Goal: Find contact information: Find contact information

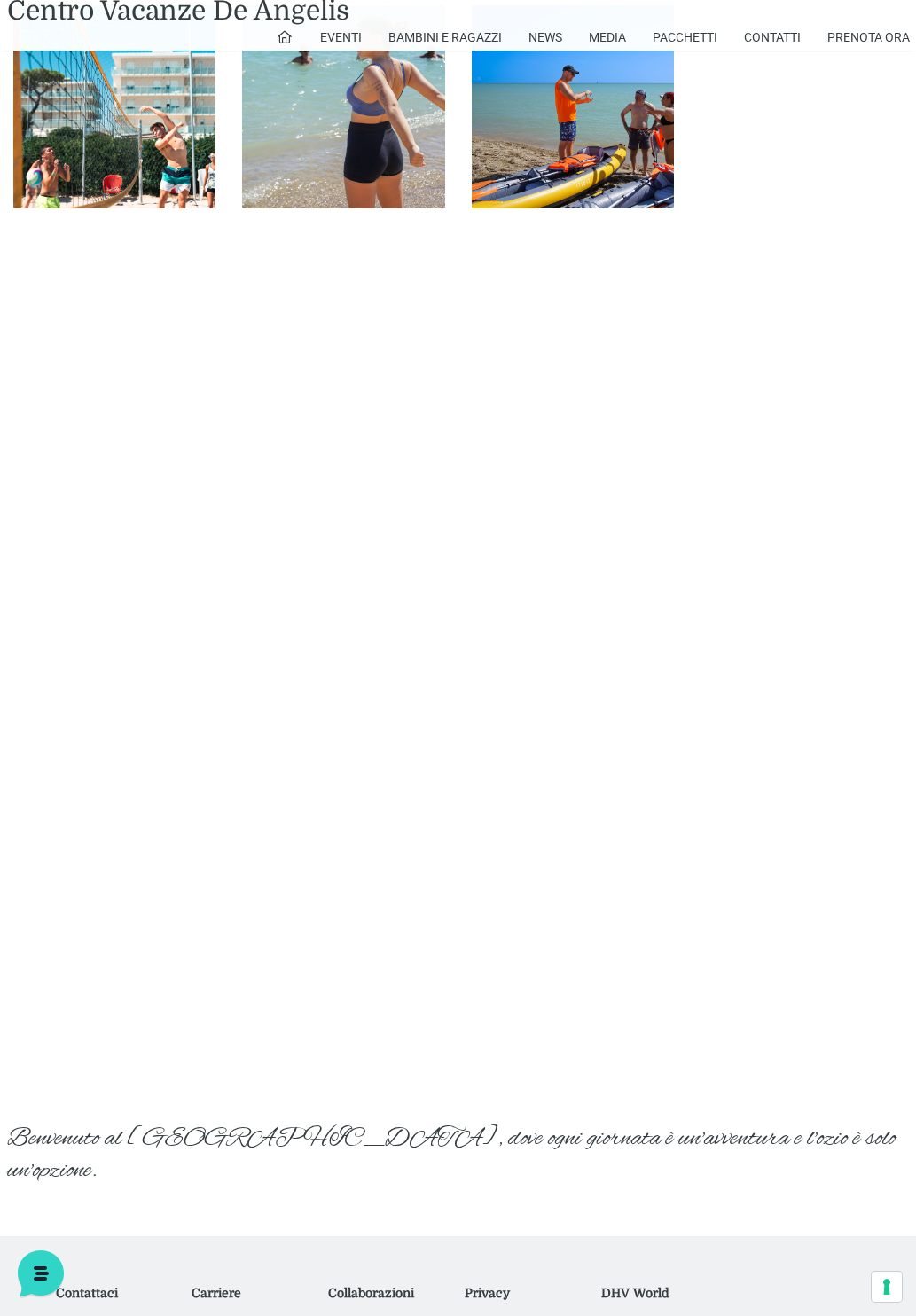
scroll to position [2148, 0]
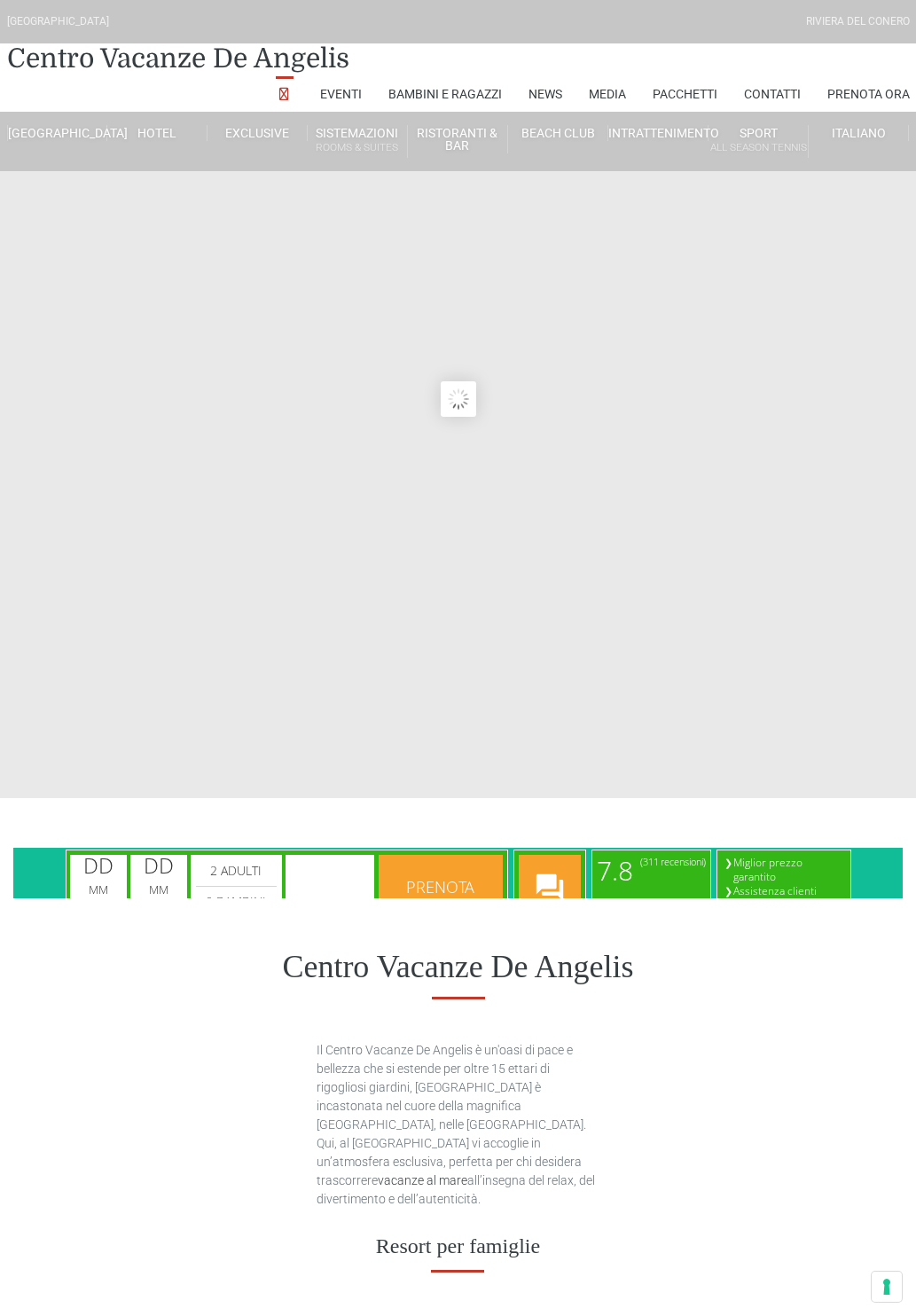
type input "[DATE]"
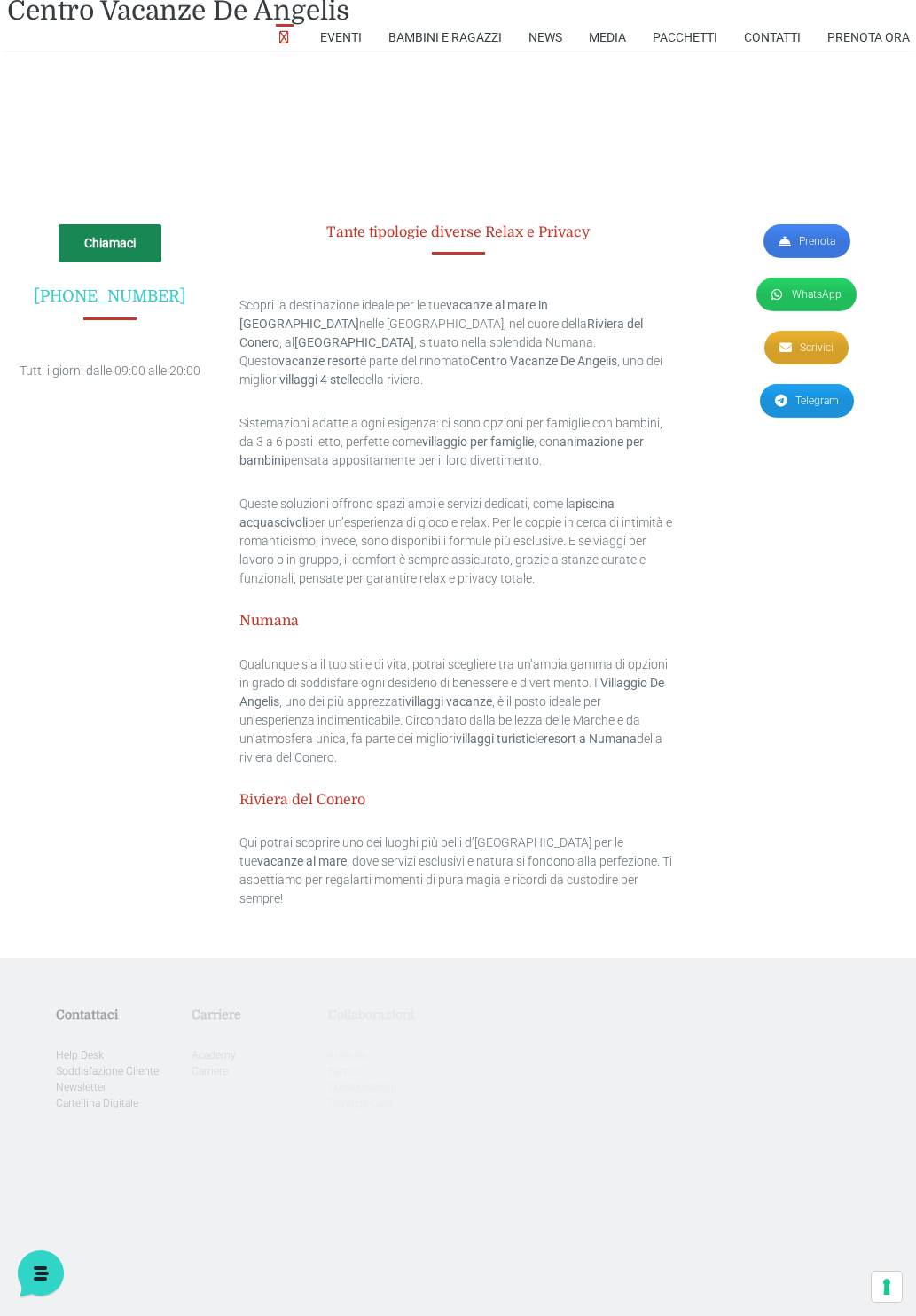
scroll to position [4431, 0]
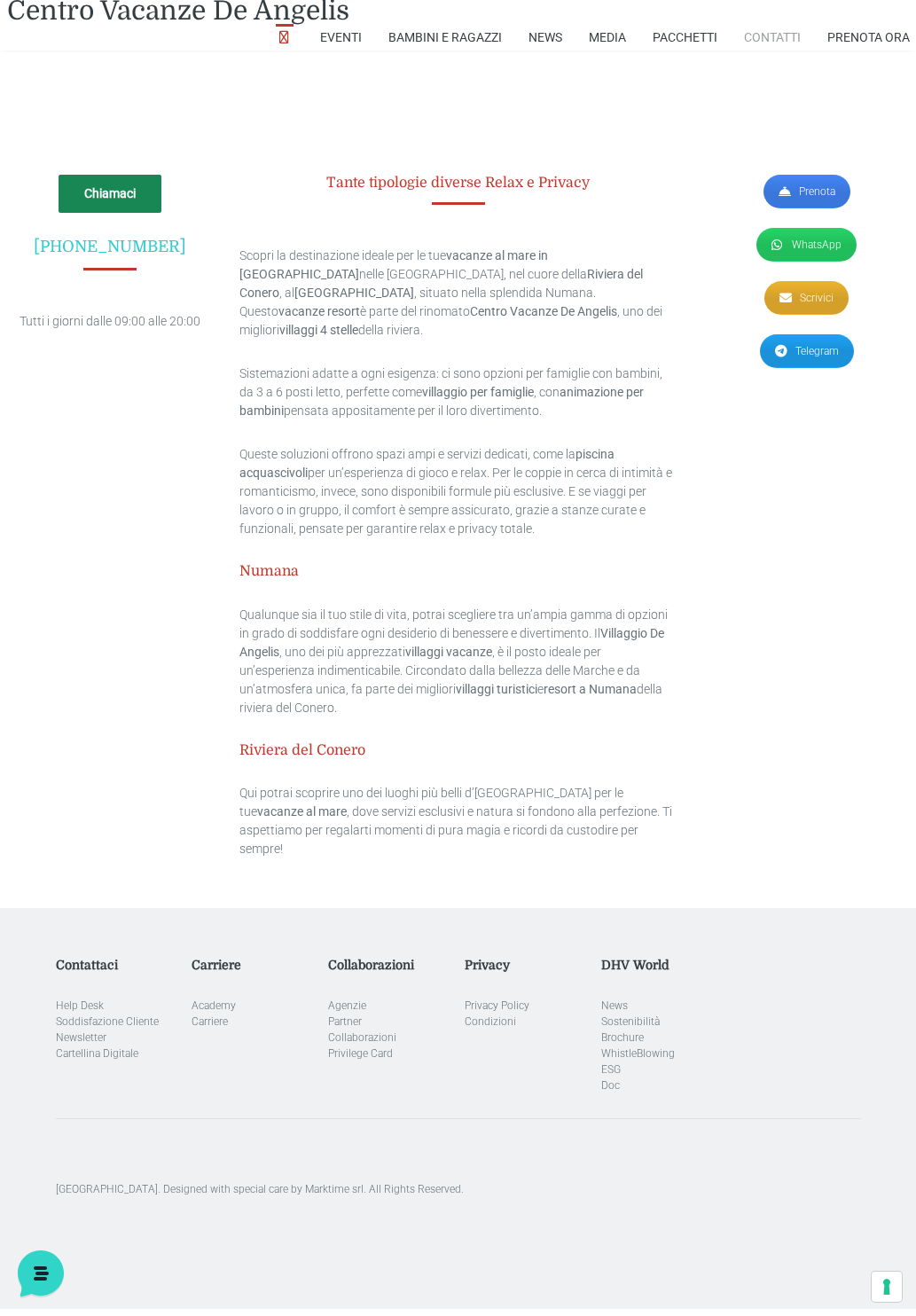
click at [781, 38] on link "Contatti" at bounding box center [772, 38] width 57 height 27
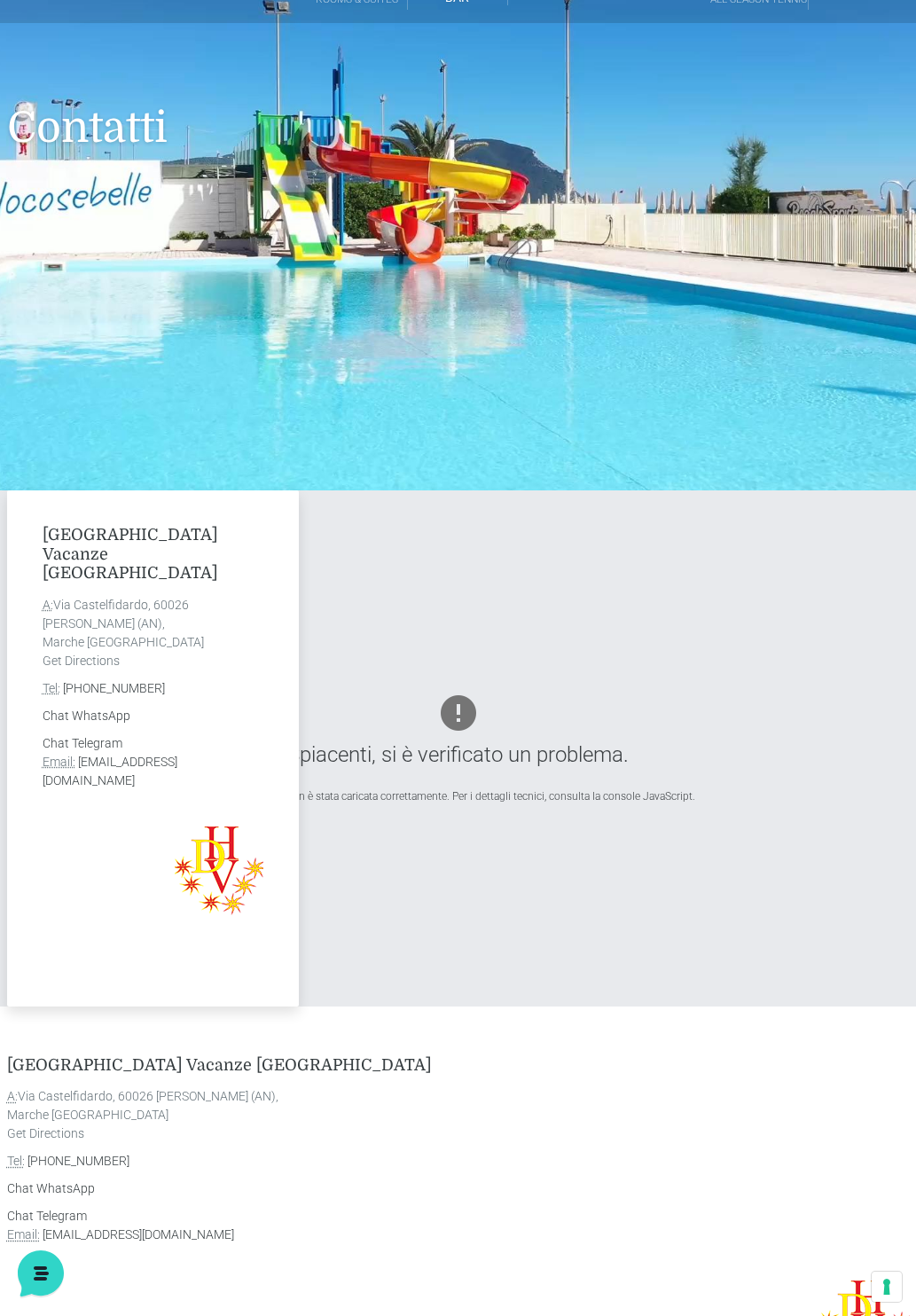
drag, startPoint x: 7, startPoint y: 1024, endPoint x: 308, endPoint y: 1050, distance: 302.1
click at [308, 1056] on div "Villaggio Centro Vacanze De Angelis A: Via Castelfidardo, 60026 Marcelli di Num…" at bounding box center [458, 1241] width 916 height 369
copy div "Villaggio Centro Vacanze De Angelis A: Via Castelfidardo, 60026 Marcelli di Num…"
